Goal: Information Seeking & Learning: Learn about a topic

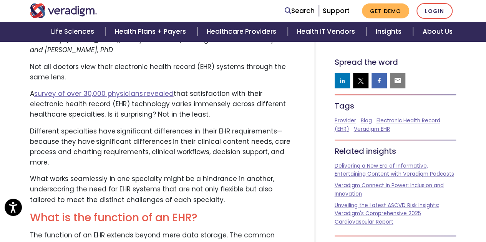
scroll to position [321, 0]
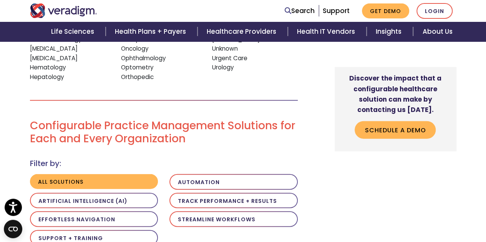
scroll to position [930, 0]
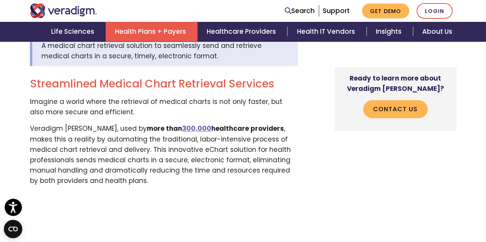
scroll to position [257, 0]
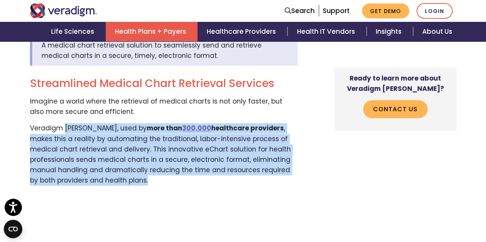
drag, startPoint x: 66, startPoint y: 131, endPoint x: 175, endPoint y: 182, distance: 120.5
click at [175, 182] on p "Veradigm eChart Courier, used by more than 300,000 healthcare providers , makes…" at bounding box center [164, 154] width 268 height 63
copy p "eChart Courier, used by more than 300,000 healthcare providers , makes this a r…"
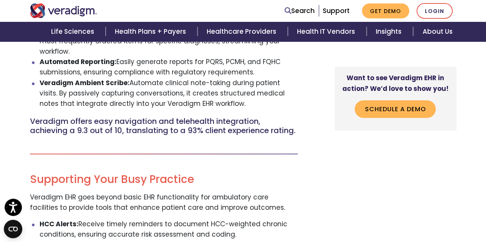
scroll to position [1124, 0]
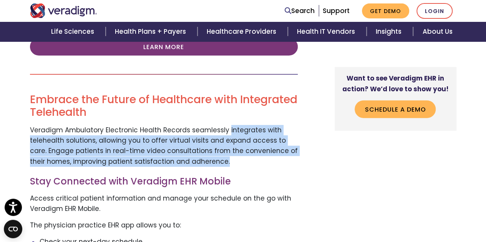
drag, startPoint x: 227, startPoint y: 138, endPoint x: 213, endPoint y: 171, distance: 35.4
click at [213, 167] on p "Veradigm Ambulatory Electronic Health Records seamlessly integrates with telehe…" at bounding box center [164, 146] width 268 height 42
copy p "integrates with telehealth solutions, allowing you to offer virtual visits and …"
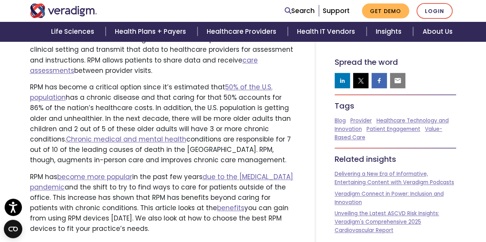
scroll to position [302, 0]
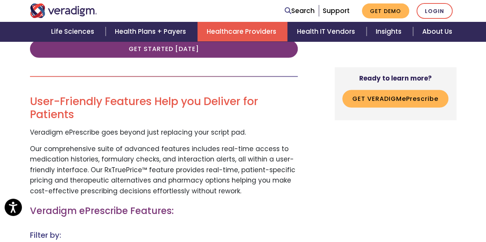
scroll to position [563, 0]
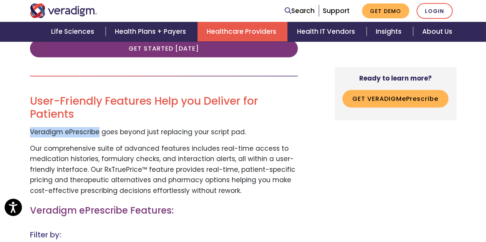
drag, startPoint x: 99, startPoint y: 115, endPoint x: 5, endPoint y: 117, distance: 94.1
copy p "Veradigm ePrescribe"
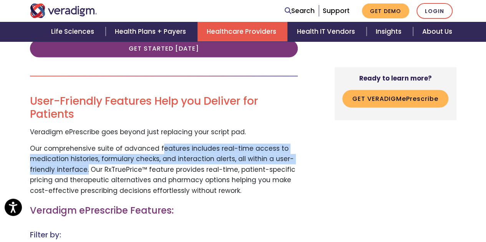
drag, startPoint x: 157, startPoint y: 131, endPoint x: 86, endPoint y: 153, distance: 74.7
click at [86, 153] on p "Our comprehensive suite of advanced features includes real-time access to medic…" at bounding box center [164, 170] width 268 height 52
copy p "eatures includes real-time access to medication histories, formulary checks, an…"
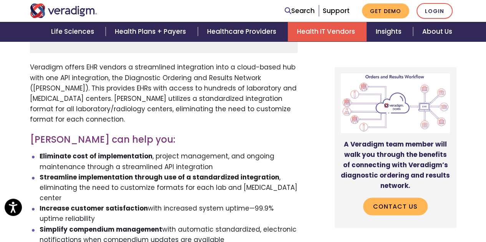
scroll to position [446, 0]
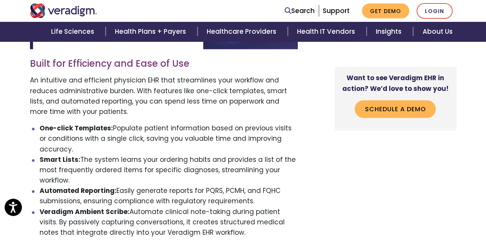
scroll to position [449, 0]
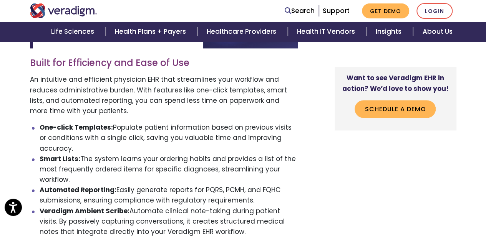
click at [80, 180] on li "Smart Lists: The system learns your ordering habits and provides a list of the …" at bounding box center [169, 169] width 258 height 31
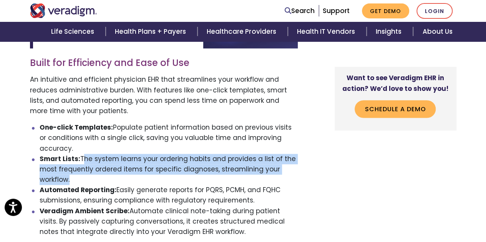
drag, startPoint x: 80, startPoint y: 180, endPoint x: 83, endPoint y: 160, distance: 20.6
click at [83, 160] on li "Smart Lists: The system learns your ordering habits and provides a list of the …" at bounding box center [169, 169] width 258 height 31
copy ul "The system learns your ordering habits and provides a list of the most frequent…"
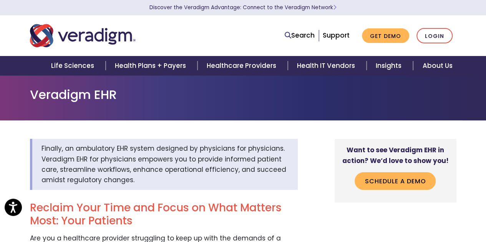
scroll to position [12, 0]
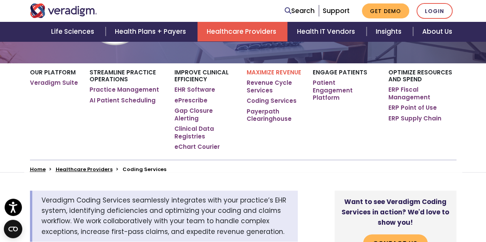
scroll to position [109, 0]
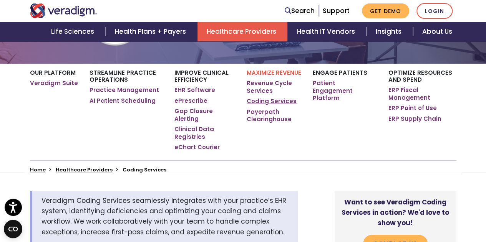
click at [279, 101] on link "Coding Services" at bounding box center [271, 102] width 50 height 8
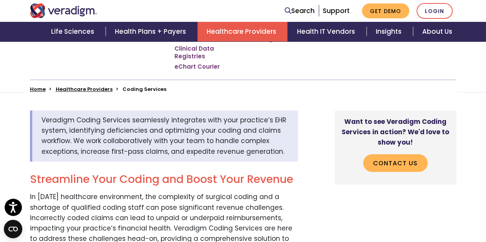
scroll to position [187, 0]
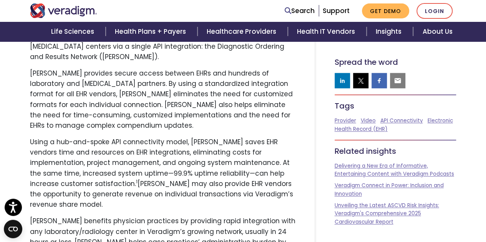
scroll to position [414, 0]
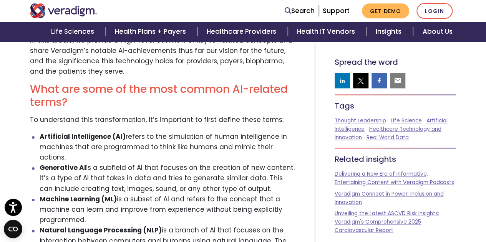
scroll to position [438, 0]
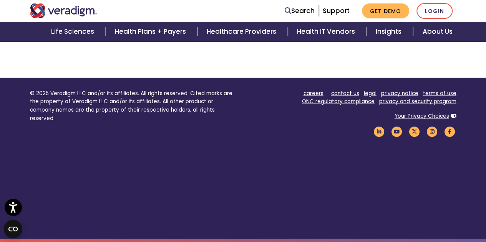
scroll to position [1148, 0]
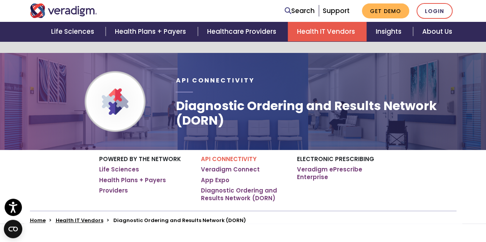
scroll to position [414, 0]
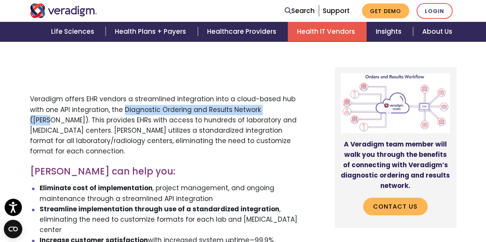
drag, startPoint x: 279, startPoint y: 113, endPoint x: 124, endPoint y: 107, distance: 155.6
click at [124, 107] on p "Veradigm offers EHR vendors a streamlined integration into a cloud-based hub wi…" at bounding box center [164, 125] width 268 height 63
copy p "Diagnostic Ordering and Results Network (DORN)"
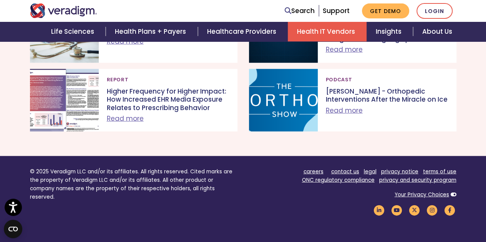
scroll to position [933, 0]
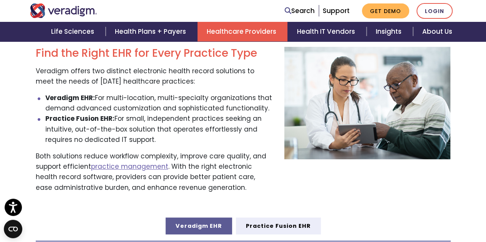
scroll to position [268, 0]
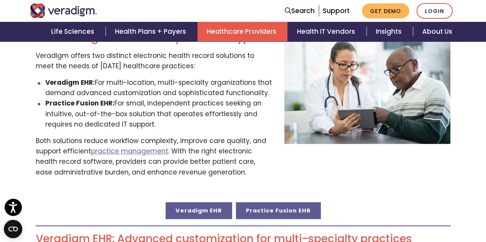
click at [263, 209] on link "Practice Fusion EHR" at bounding box center [278, 210] width 85 height 17
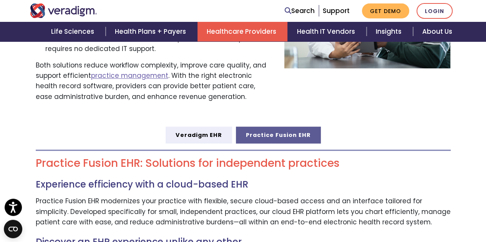
scroll to position [342, 0]
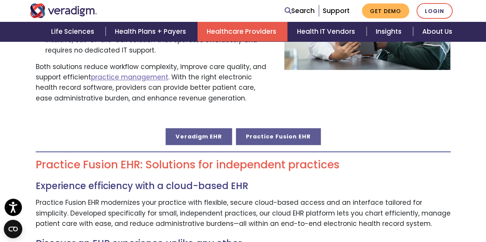
click at [208, 134] on link "Veradigm EHR" at bounding box center [198, 136] width 66 height 17
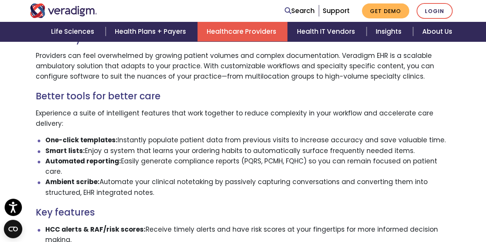
scroll to position [512, 0]
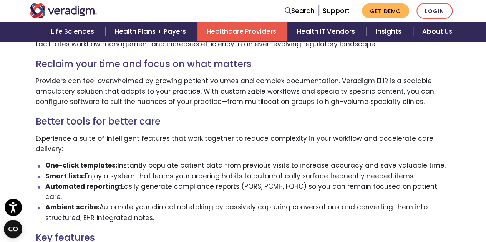
click at [251, 182] on li "Automated reporting: Easily generate compliance reports (PQRS, PCMH, FQHC) so y…" at bounding box center [247, 192] width 405 height 21
click at [275, 182] on li "Automated reporting: Easily generate compliance reports (PQRS, PCMH, FQHC) so y…" at bounding box center [247, 192] width 405 height 21
copy li "PCMH"
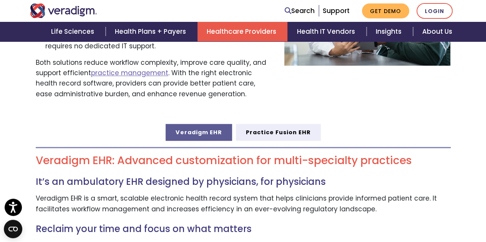
scroll to position [346, 0]
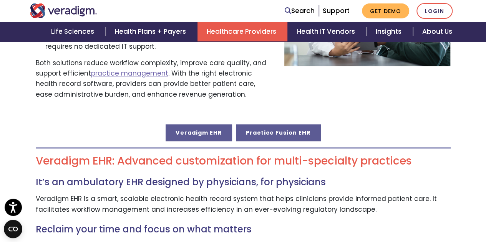
click at [287, 124] on link "Practice Fusion EHR" at bounding box center [278, 132] width 85 height 17
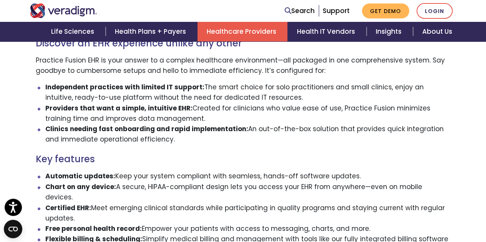
scroll to position [546, 0]
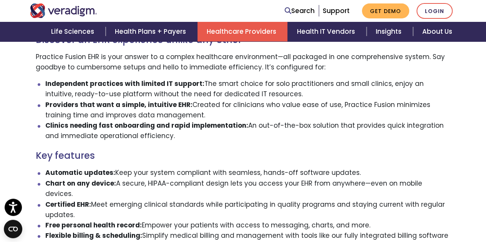
click at [288, 168] on li "Automatic updates: Keep your system compliant with seamless, hands-off software…" at bounding box center [247, 173] width 405 height 10
drag, startPoint x: 355, startPoint y: 168, endPoint x: 258, endPoint y: 166, distance: 97.5
click at [258, 168] on li "Automatic updates: Keep your system compliant with seamless, hands-off software…" at bounding box center [247, 173] width 405 height 10
copy li "hands-off software updates."
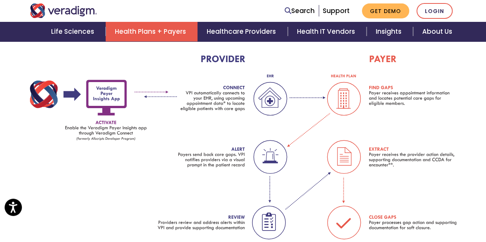
scroll to position [961, 0]
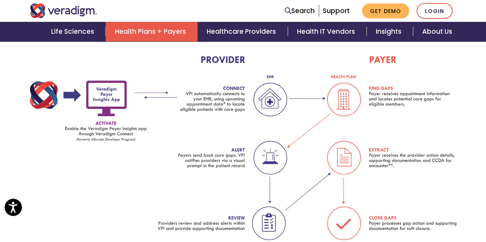
click at [107, 130] on img at bounding box center [243, 156] width 426 height 201
click at [218, 158] on img at bounding box center [243, 156] width 426 height 201
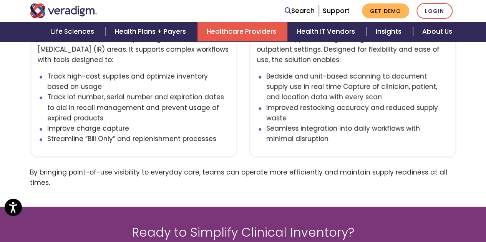
scroll to position [1058, 0]
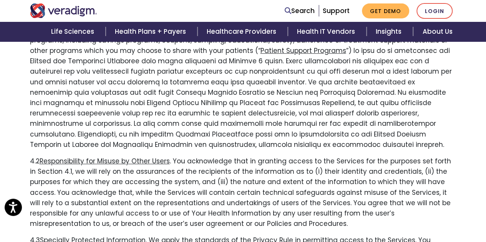
scroll to position [5097, 0]
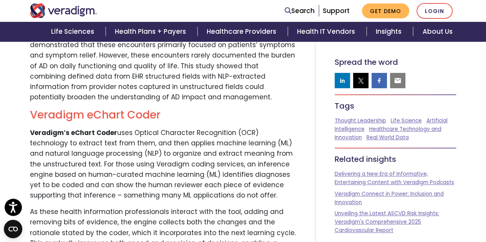
scroll to position [1495, 0]
drag, startPoint x: 241, startPoint y: 165, endPoint x: 31, endPoint y: 102, distance: 218.5
click at [31, 127] on p "Veradigm’s eChart Coder uses Optical Character Recognition (OCR) technology to …" at bounding box center [163, 163] width 266 height 73
copy p "Veradigm’s eChart Coder uses Optical Character Recognition (OCR) technology to …"
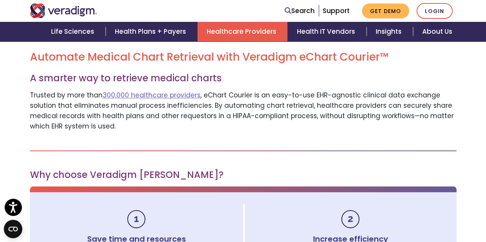
scroll to position [291, 0]
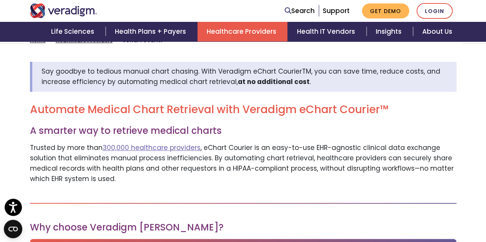
scroll to position [239, 0]
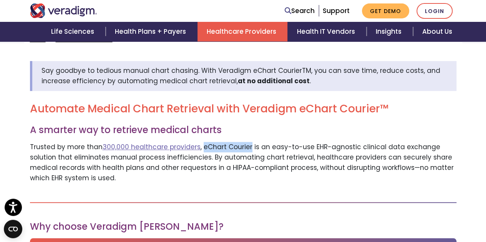
drag, startPoint x: 201, startPoint y: 143, endPoint x: 248, endPoint y: 144, distance: 47.2
click at [248, 144] on p "Trusted by more than 300,000 healthcare providers , eChart Courier is an easy-t…" at bounding box center [243, 163] width 426 height 42
copy p "eChart Courier"
click at [275, 144] on p "Trusted by more than 300,000 healthcare providers , eChart Courier is an easy-t…" at bounding box center [243, 163] width 426 height 42
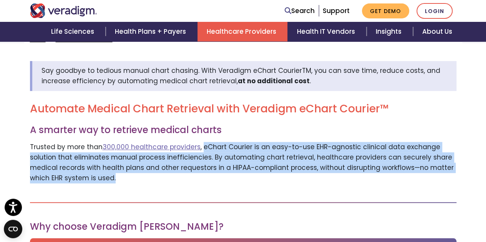
drag, startPoint x: 136, startPoint y: 169, endPoint x: 200, endPoint y: 142, distance: 70.2
click at [200, 142] on p "Trusted by more than 300,000 healthcare providers , eChart Courier is an easy-t…" at bounding box center [243, 163] width 426 height 42
copy p "eChart Courier is an easy-to-use EHR-agnostic clinical data exchange solution t…"
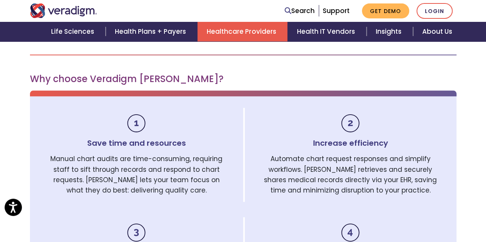
scroll to position [387, 0]
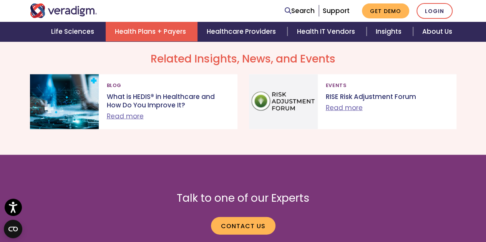
scroll to position [781, 0]
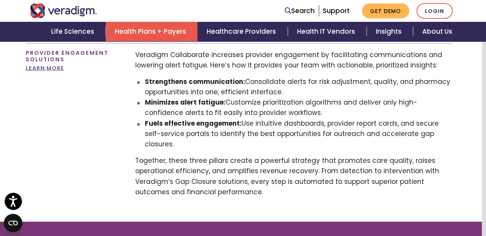
scroll to position [760, 4]
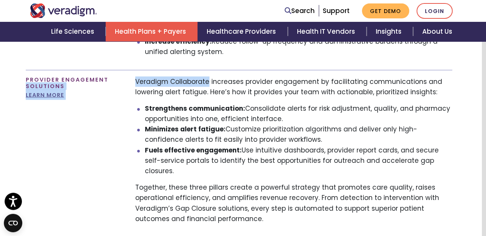
drag, startPoint x: 206, startPoint y: 80, endPoint x: 127, endPoint y: 77, distance: 78.8
click at [127, 77] on div "Provider Engagement Solutions LEARN MORE" at bounding box center [239, 150] width 438 height 161
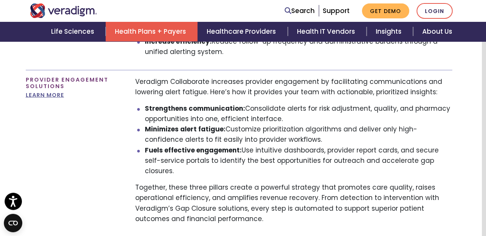
click at [149, 83] on p "Veradigm Collaborate increases provider engagement by facilitating communicatio…" at bounding box center [293, 87] width 317 height 21
drag, startPoint x: 66, startPoint y: 80, endPoint x: 20, endPoint y: 77, distance: 45.4
click at [20, 77] on div "Provider Engagement Solutions LEARN MORE" at bounding box center [74, 154] width 109 height 154
copy h4 "Provider Engagement Solutions"
click at [225, 89] on p "Veradigm Collaborate increases provider engagement by facilitating communicatio…" at bounding box center [293, 87] width 317 height 21
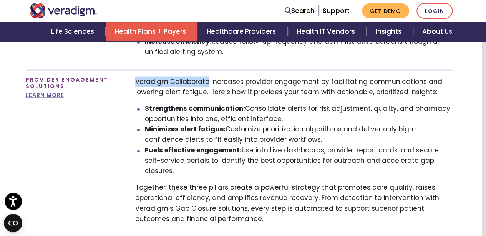
drag, startPoint x: 206, startPoint y: 78, endPoint x: 133, endPoint y: 79, distance: 72.6
click at [133, 79] on div "Veradigm Collaborate increases provider engagement by facilitating communicatio…" at bounding box center [293, 154] width 328 height 154
copy p "Veradigm Collaborate"
click at [287, 85] on p "Veradigm Collaborate increases provider engagement by facilitating communicatio…" at bounding box center [293, 87] width 317 height 21
click at [306, 149] on li "Fuels effective engagement: Use intuitive dashboards, provider report cards, an…" at bounding box center [298, 160] width 307 height 31
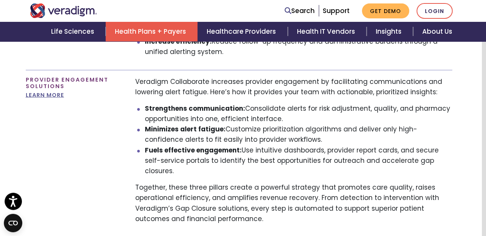
click at [327, 145] on li "Fuels effective engagement: Use intuitive dashboards, provider report cards, an…" at bounding box center [298, 160] width 307 height 31
drag, startPoint x: 327, startPoint y: 145, endPoint x: 395, endPoint y: 150, distance: 68.1
click at [395, 150] on li "Fuels effective engagement: Use intuitive dashboards, provider report cards, an…" at bounding box center [298, 160] width 307 height 31
copy li "provider report cards,"
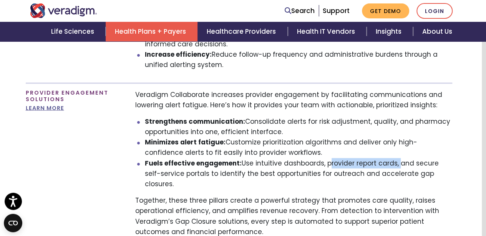
scroll to position [747, 4]
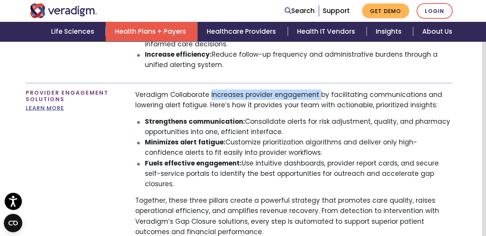
drag, startPoint x: 210, startPoint y: 89, endPoint x: 316, endPoint y: 88, distance: 106.0
click at [316, 90] on p "Veradigm Collaborate increases provider engagement by facilitating communicatio…" at bounding box center [293, 100] width 317 height 21
copy p "increases provider engagement"
